Goal: Register for event/course

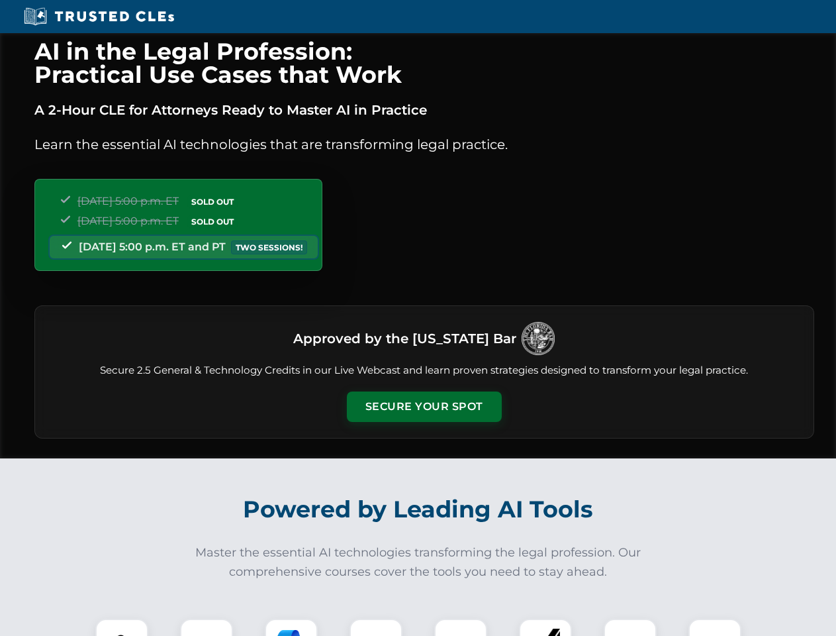
click at [424, 407] on button "Secure Your Spot" at bounding box center [424, 406] width 155 height 30
click at [122, 627] on img at bounding box center [122, 645] width 38 height 38
click at [207, 627] on div at bounding box center [206, 645] width 53 height 53
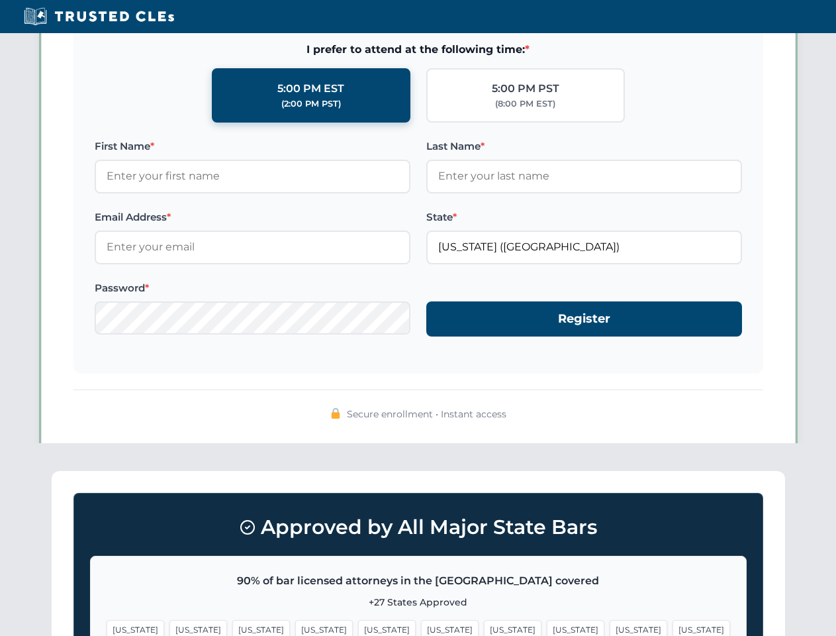
click at [610, 627] on span "[US_STATE]" at bounding box center [639, 629] width 58 height 19
